Goal: Information Seeking & Learning: Learn about a topic

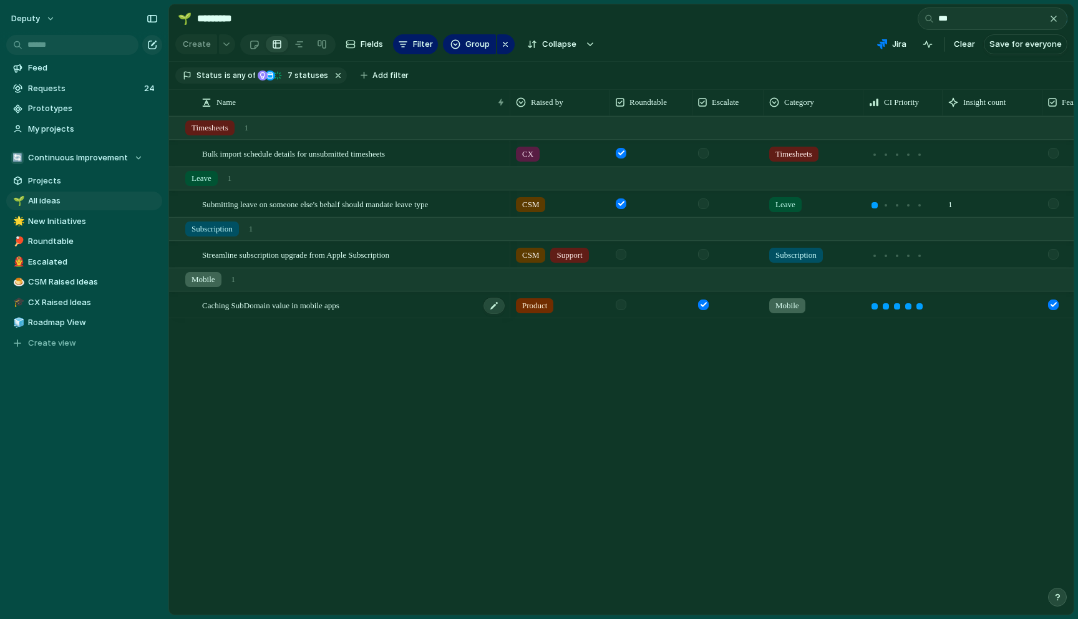
type input "***"
click at [325, 307] on span "Caching SubDomain value in mobile apps" at bounding box center [270, 304] width 137 height 14
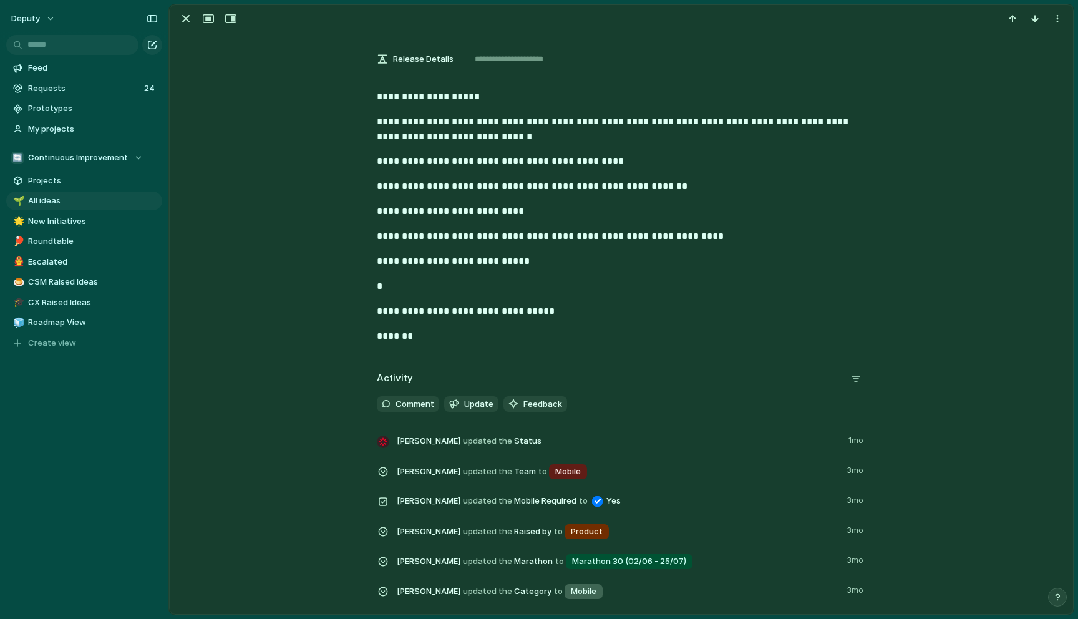
scroll to position [485, 0]
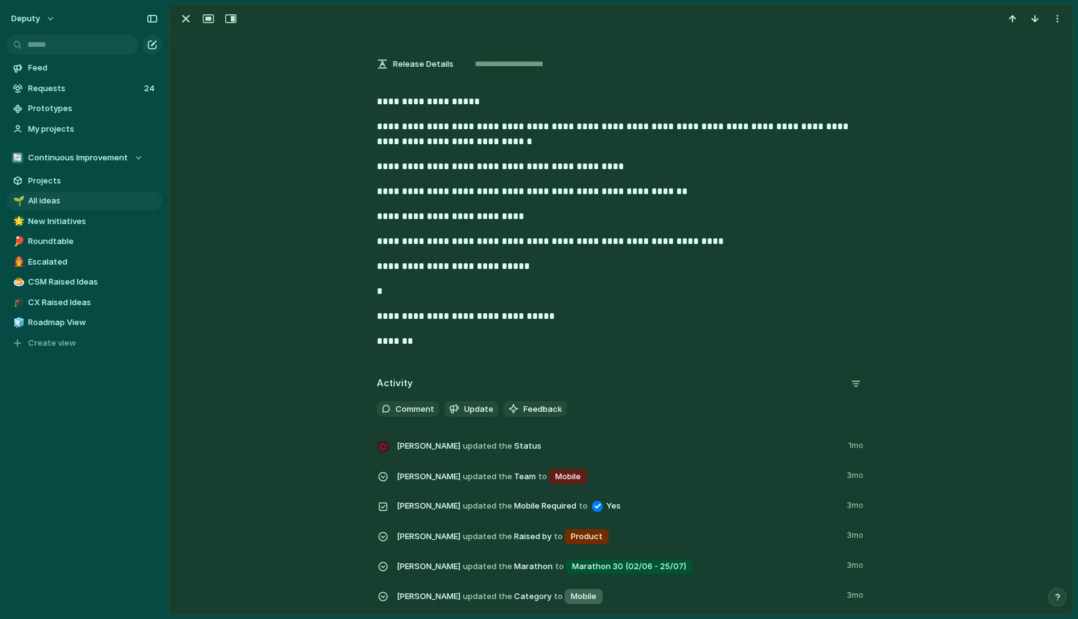
click at [646, 567] on span "Marathon 30 (02/06 - 25/07)" at bounding box center [629, 566] width 114 height 12
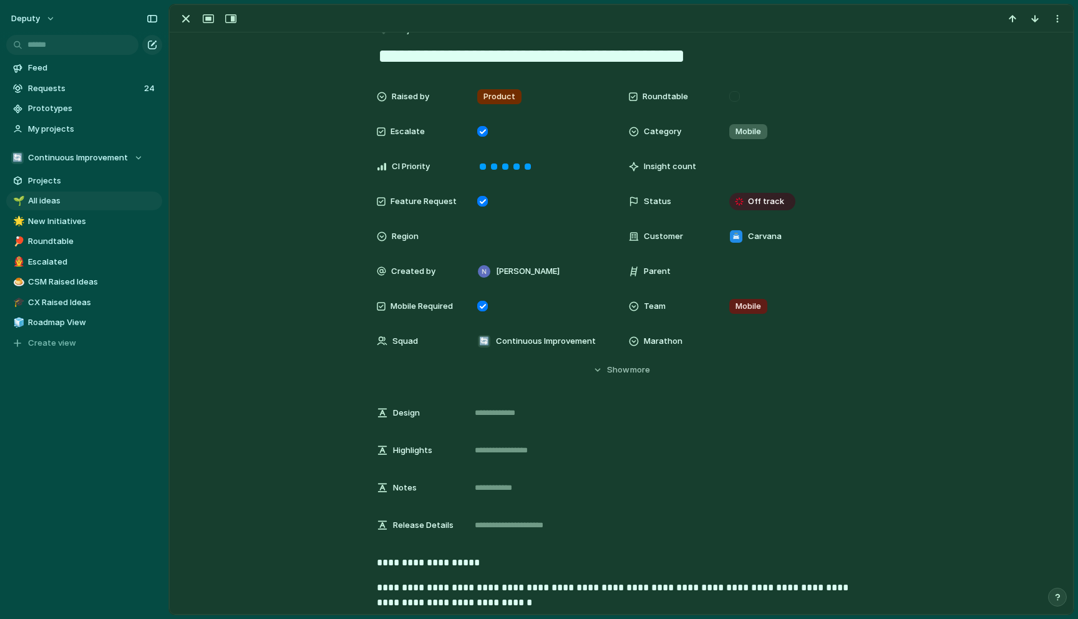
scroll to position [0, 0]
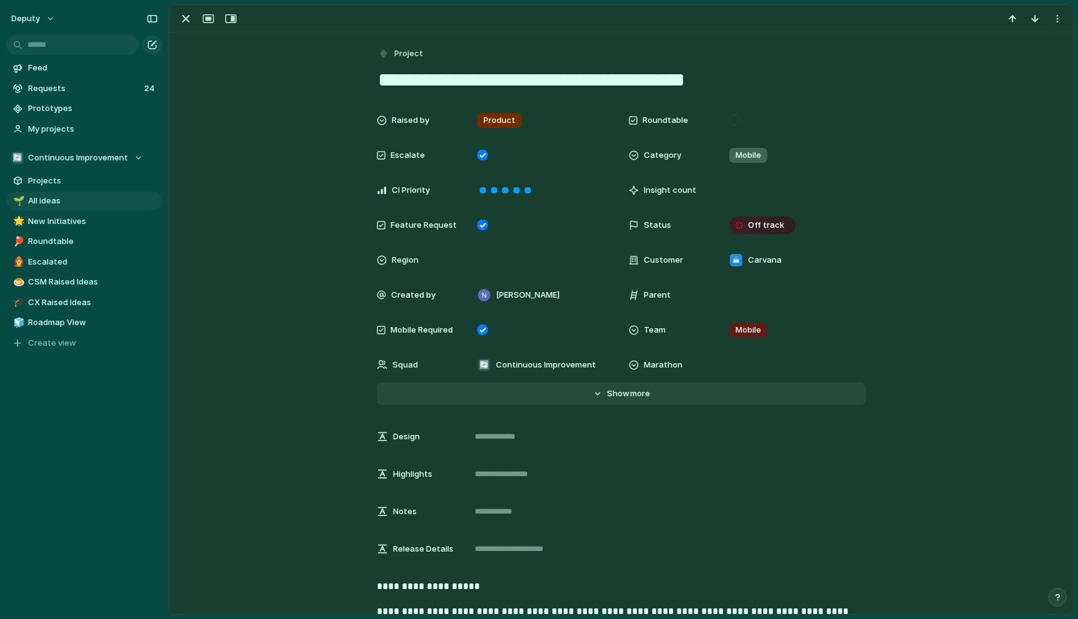
click at [632, 394] on span "more" at bounding box center [640, 393] width 20 height 12
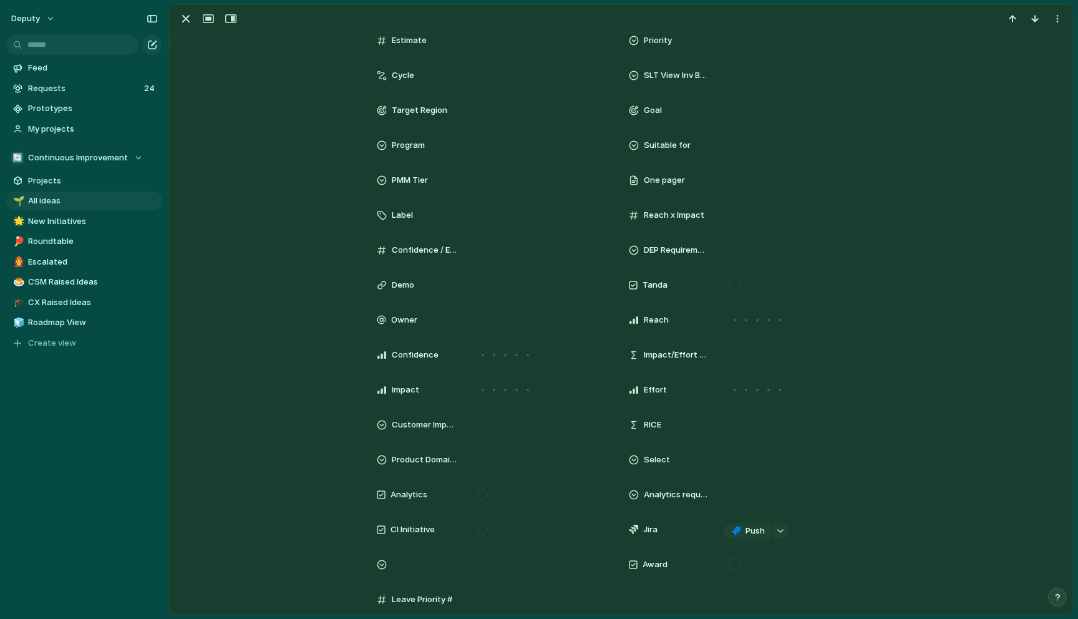
scroll to position [732, 0]
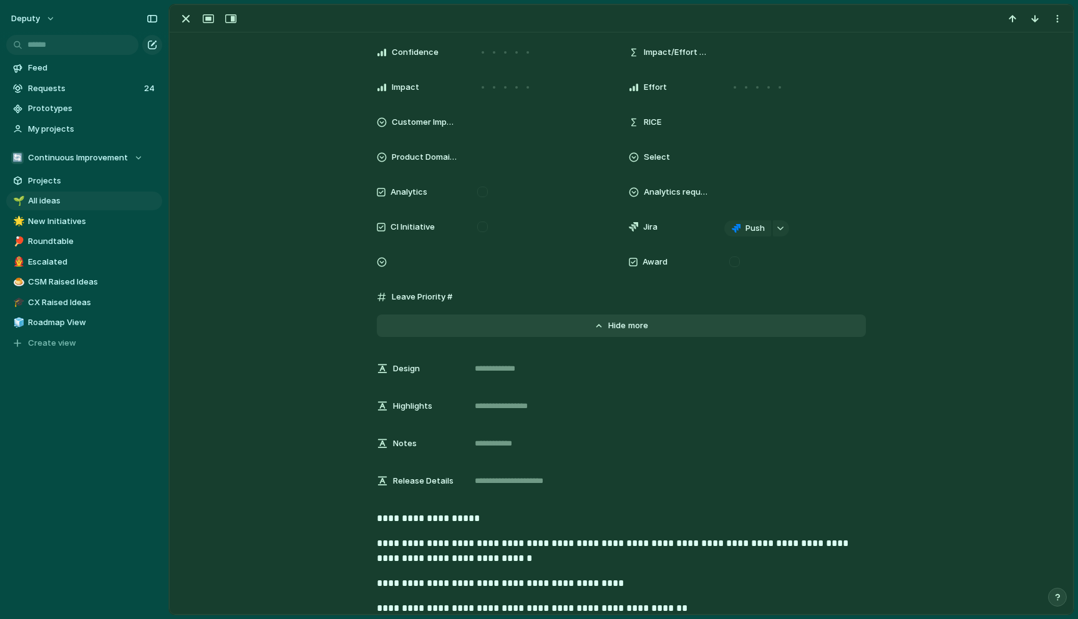
click at [630, 327] on span "more" at bounding box center [638, 325] width 20 height 12
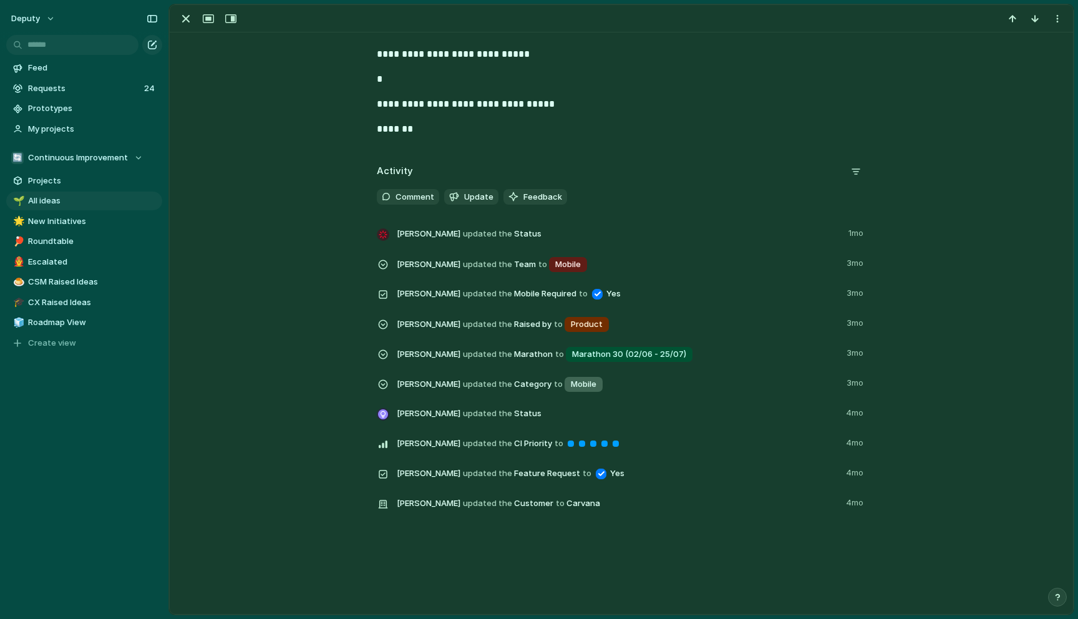
scroll to position [697, 0]
